Goal: Information Seeking & Learning: Learn about a topic

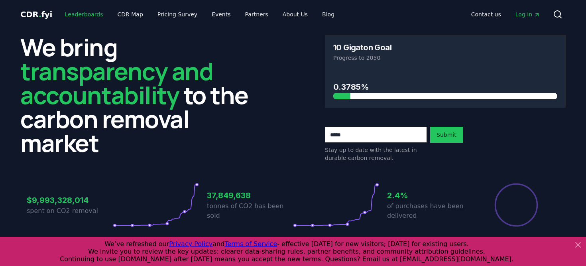
click at [79, 14] on link "Leaderboards" at bounding box center [84, 14] width 51 height 14
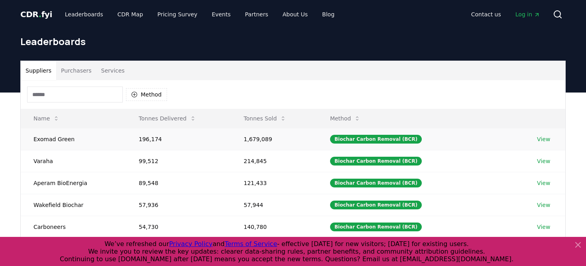
click at [273, 140] on td "1,679,089" at bounding box center [274, 139] width 86 height 22
click at [544, 139] on link "View" at bounding box center [543, 139] width 13 height 8
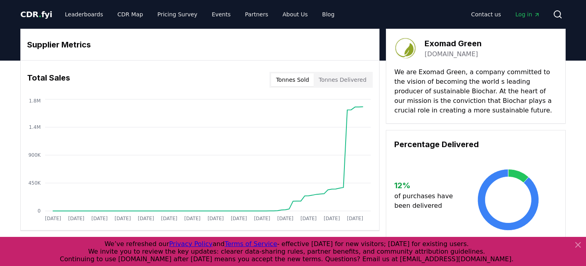
click at [295, 74] on button "Tonnes Sold" at bounding box center [292, 79] width 43 height 13
click at [295, 84] on button "Tonnes Sold" at bounding box center [292, 79] width 43 height 13
